Goal: Find specific page/section: Find specific page/section

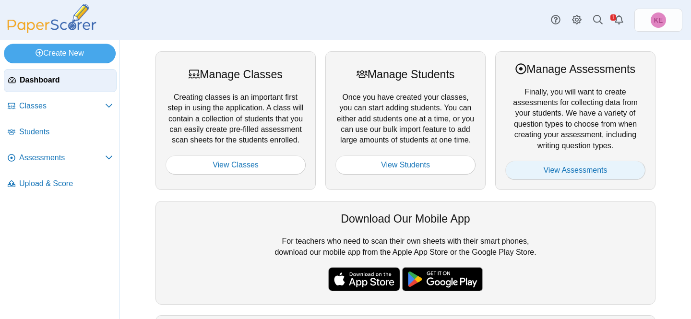
click at [599, 176] on link "View Assessments" at bounding box center [575, 170] width 140 height 19
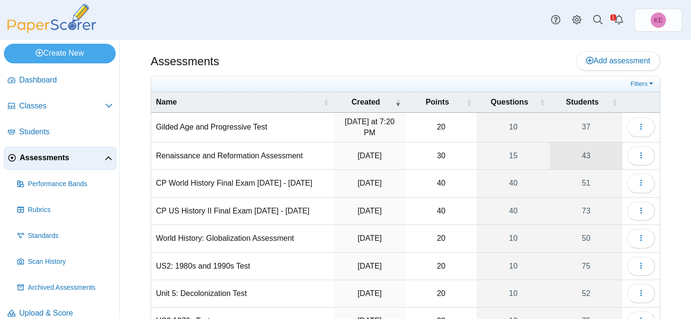
click at [586, 152] on link "43" at bounding box center [586, 156] width 72 height 27
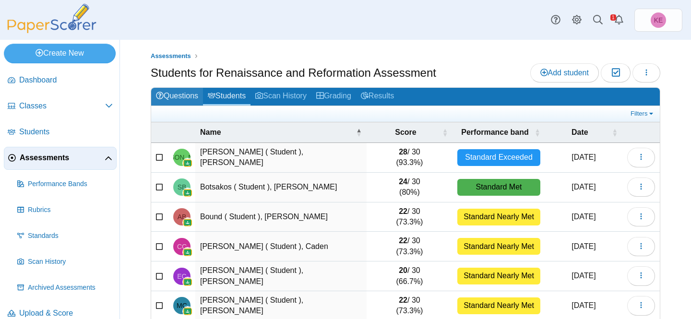
click at [187, 94] on link "Questions" at bounding box center [177, 97] width 52 height 18
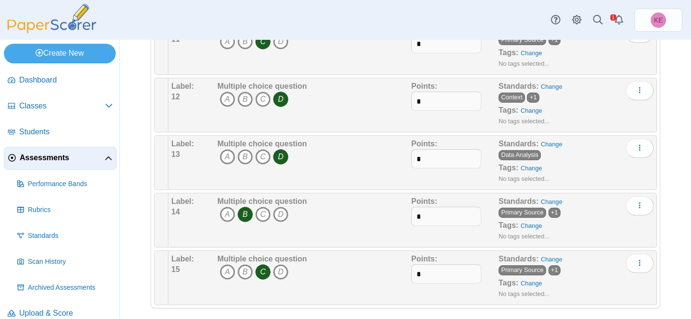
scroll to position [701, 0]
